Goal: Use online tool/utility: Utilize a website feature to perform a specific function

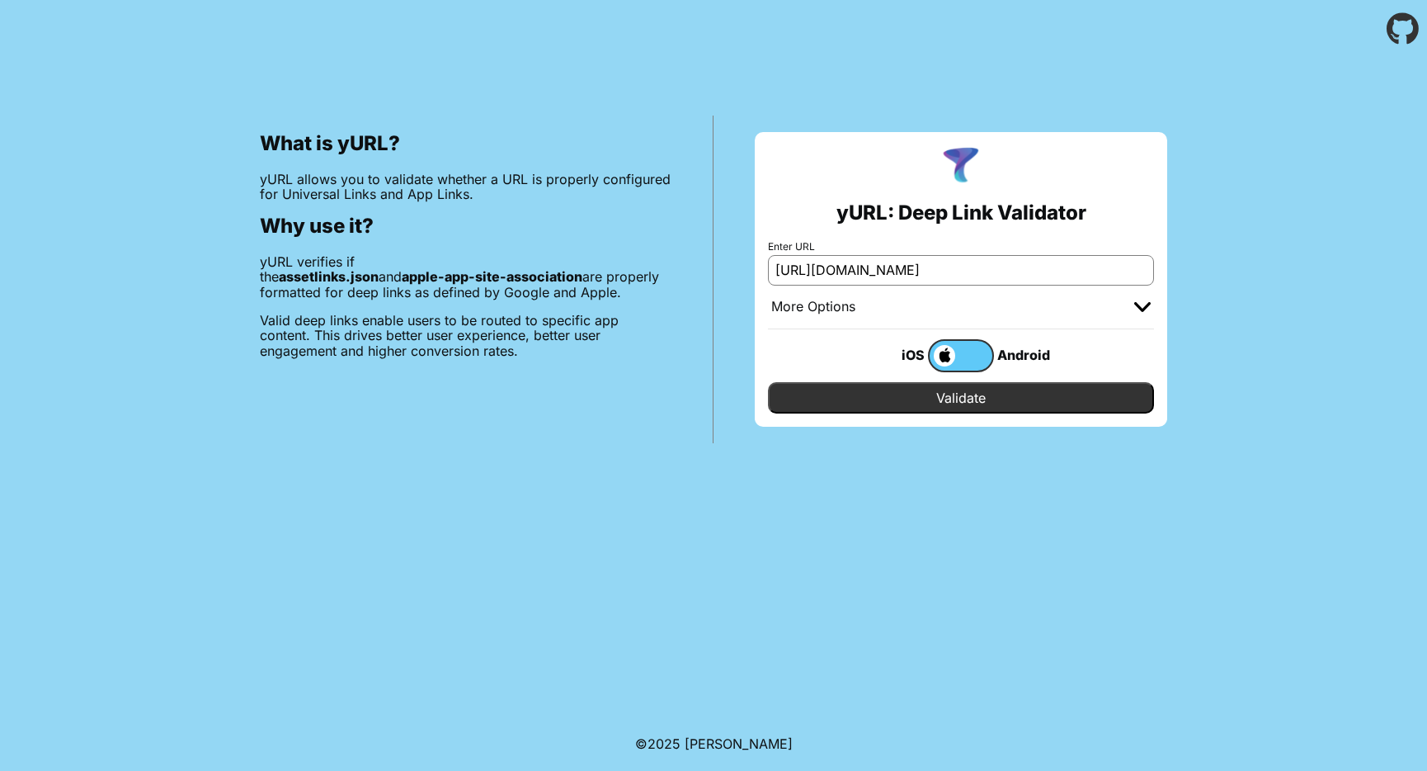
type input "https://app.onebangkok.com"
click at [993, 397] on input "Validate" at bounding box center [961, 397] width 386 height 31
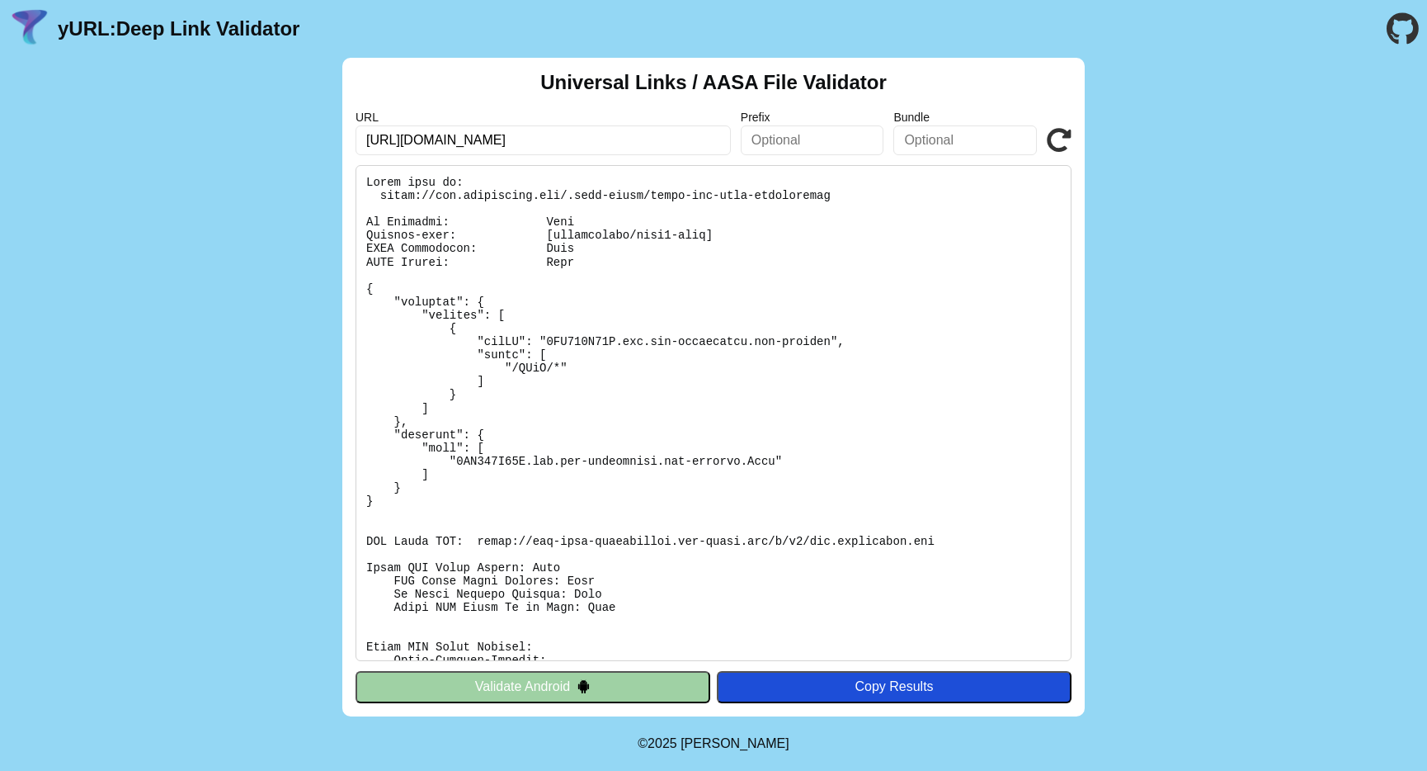
click at [419, 139] on input "[URL][DOMAIN_NAME]" at bounding box center [543, 140] width 375 height 30
click at [505, 148] on input "[URL][DOMAIN_NAME]" at bounding box center [543, 140] width 375 height 30
click at [516, 131] on input "[URL][DOMAIN_NAME]" at bounding box center [543, 140] width 375 height 30
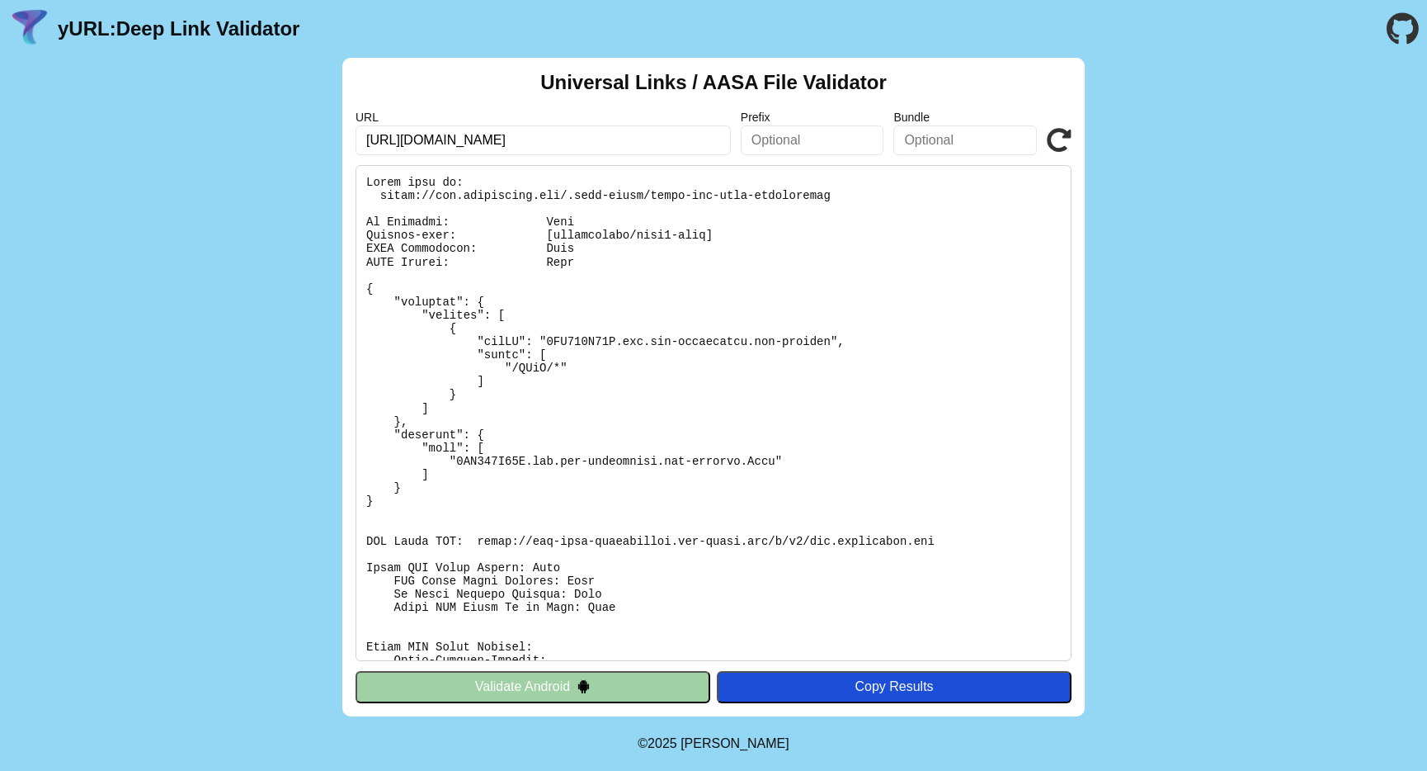
click at [517, 137] on input "[URL][DOMAIN_NAME]" at bounding box center [543, 140] width 375 height 30
click at [606, 144] on input "[URL][DOMAIN_NAME]" at bounding box center [543, 140] width 375 height 30
type input "[URL][DOMAIN_NAME]"
click at [1061, 124] on div "URL [URL][DOMAIN_NAME] Prefix Bundle Validate" at bounding box center [714, 133] width 716 height 45
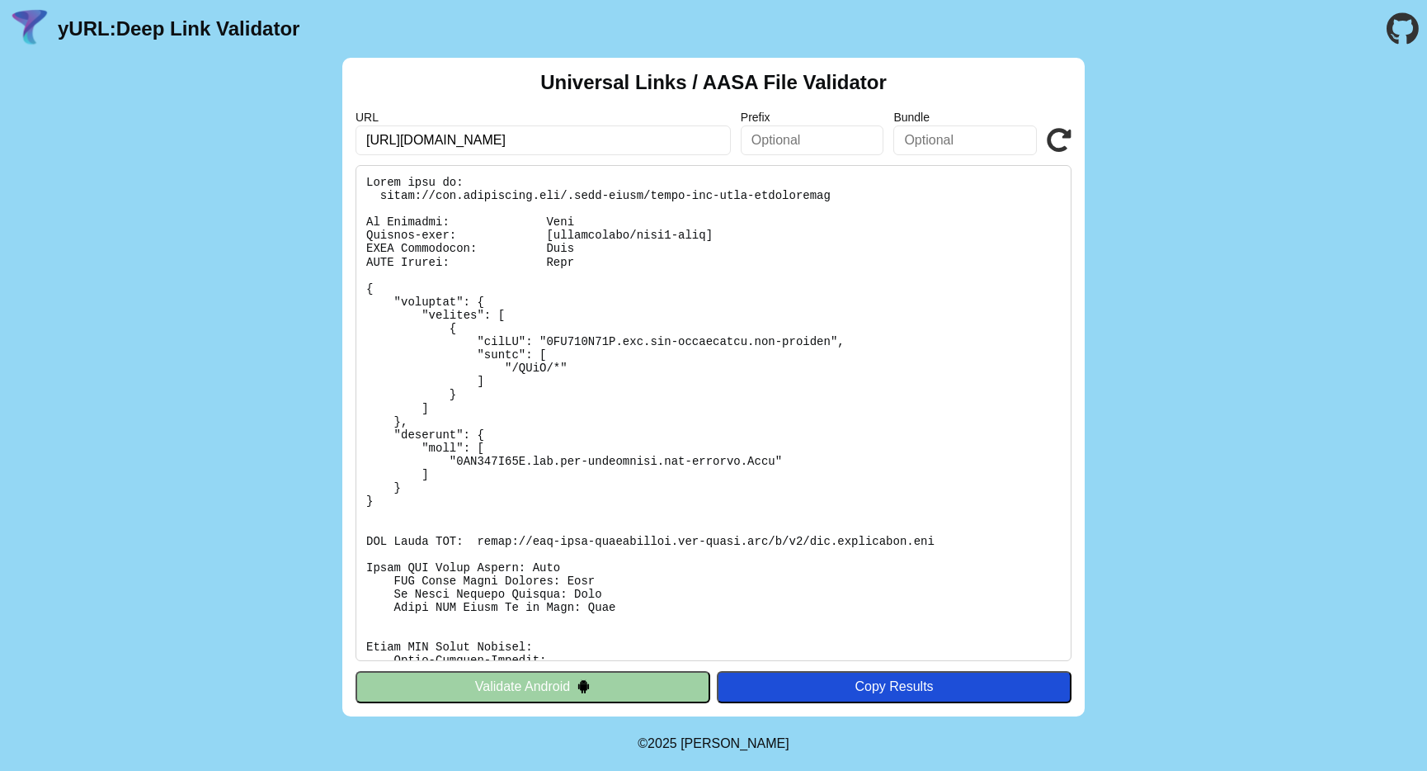
click at [1059, 134] on icon at bounding box center [1059, 140] width 25 height 25
click at [589, 134] on input "[URL][DOMAIN_NAME]" at bounding box center [543, 140] width 375 height 30
click at [529, 368] on pre at bounding box center [714, 413] width 716 height 496
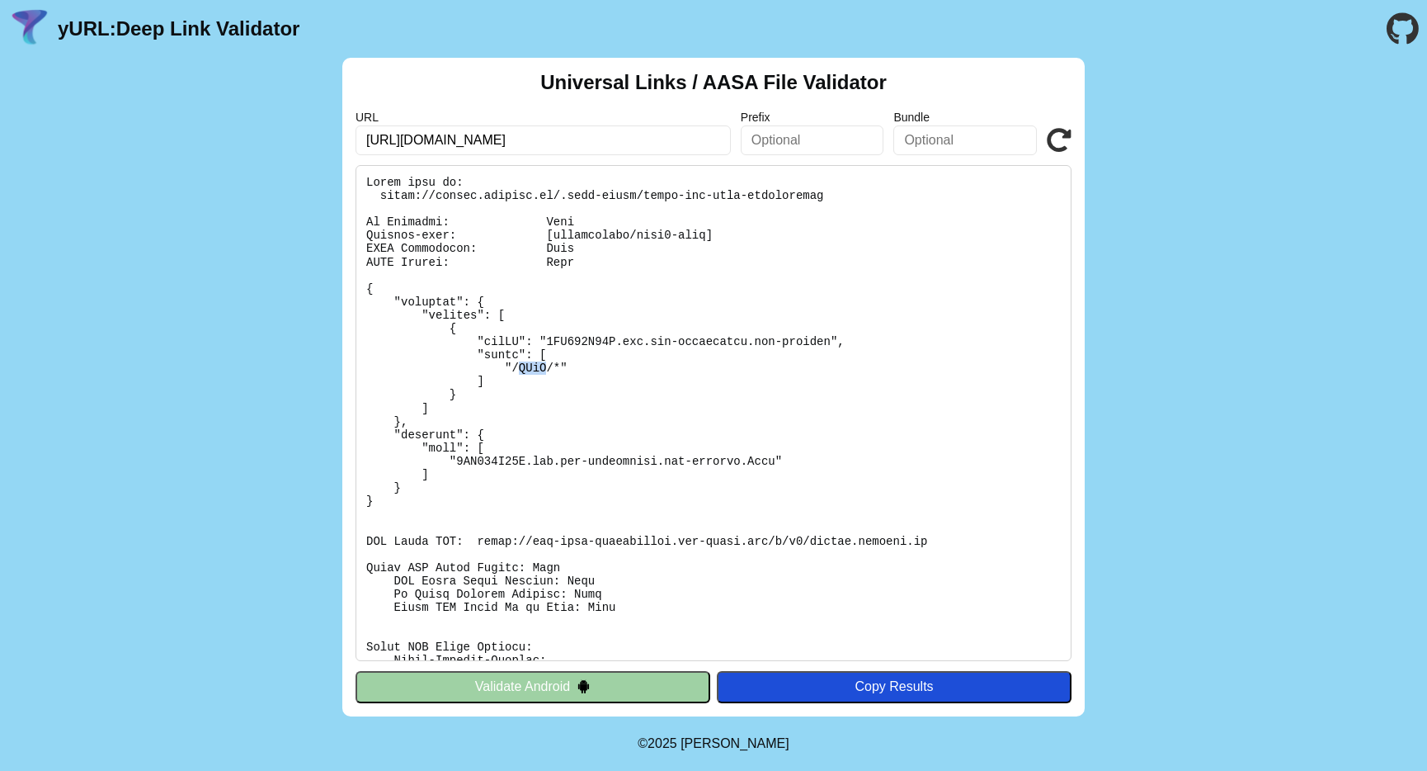
copy pre "LZnD"
click at [625, 152] on input "[URL][DOMAIN_NAME]" at bounding box center [543, 140] width 375 height 30
paste input "LZnD"
type input "[URL][DOMAIN_NAME]"
click at [857, 330] on pre at bounding box center [714, 413] width 716 height 496
